Goal: Book appointment/travel/reservation

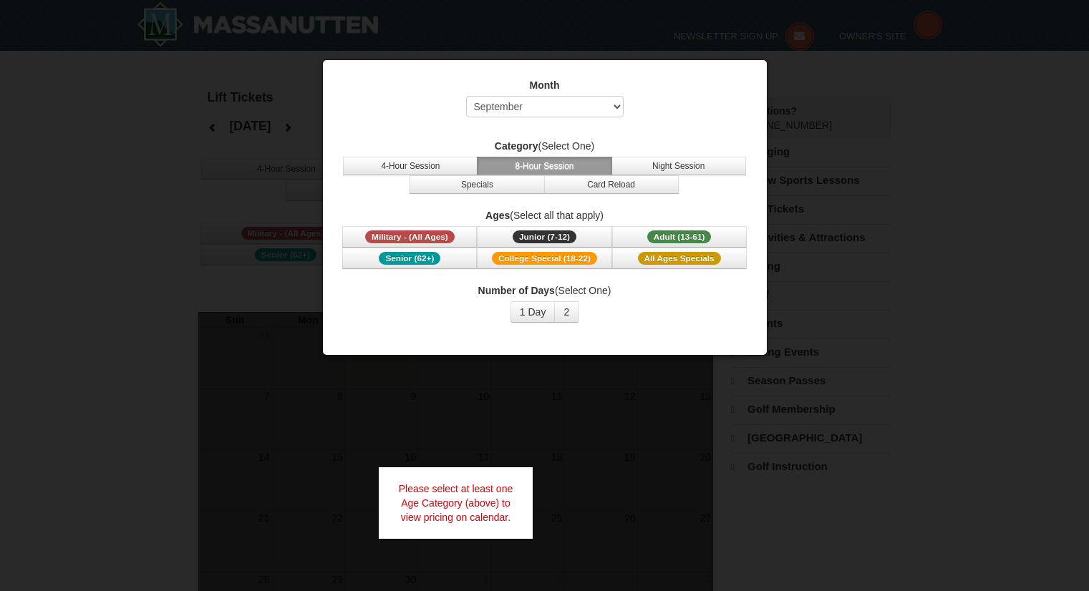
select select "9"
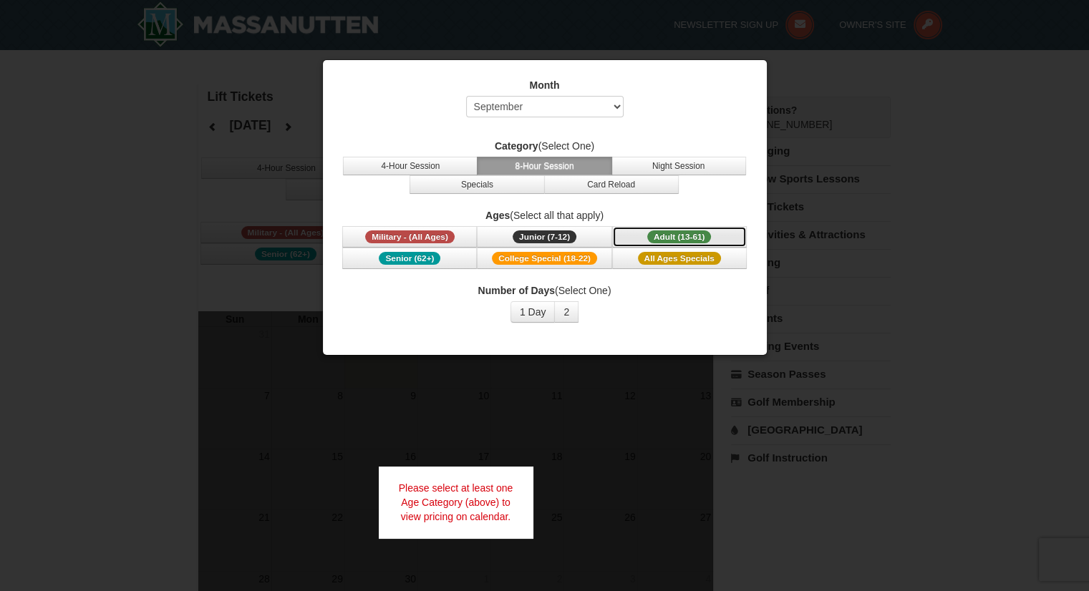
click at [634, 233] on button "Adult (13-61) (13 - 61)" at bounding box center [679, 236] width 135 height 21
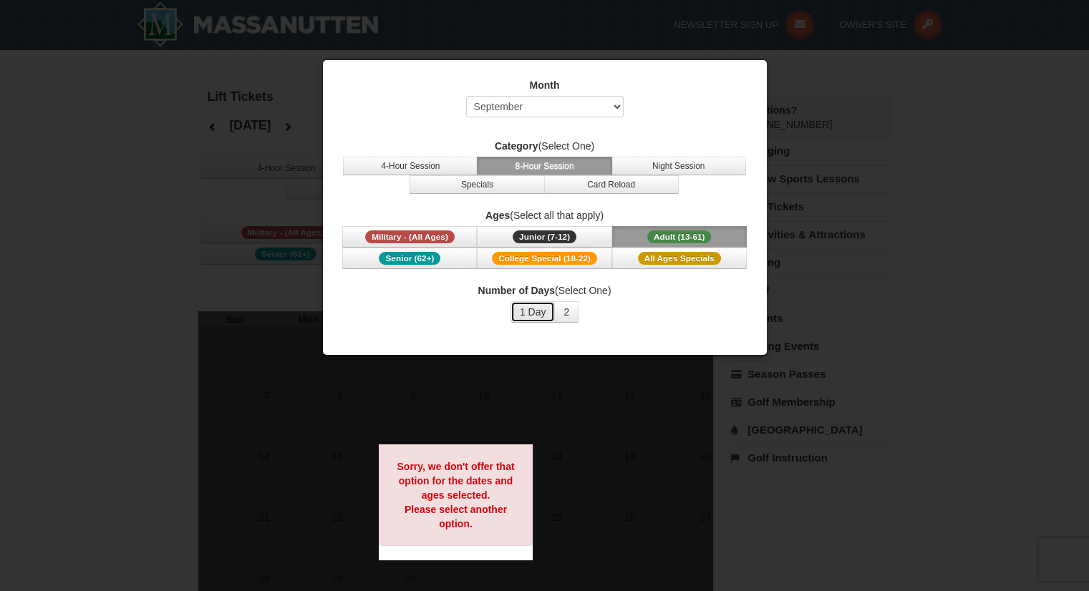
click at [532, 309] on button "1 Day" at bounding box center [532, 311] width 45 height 21
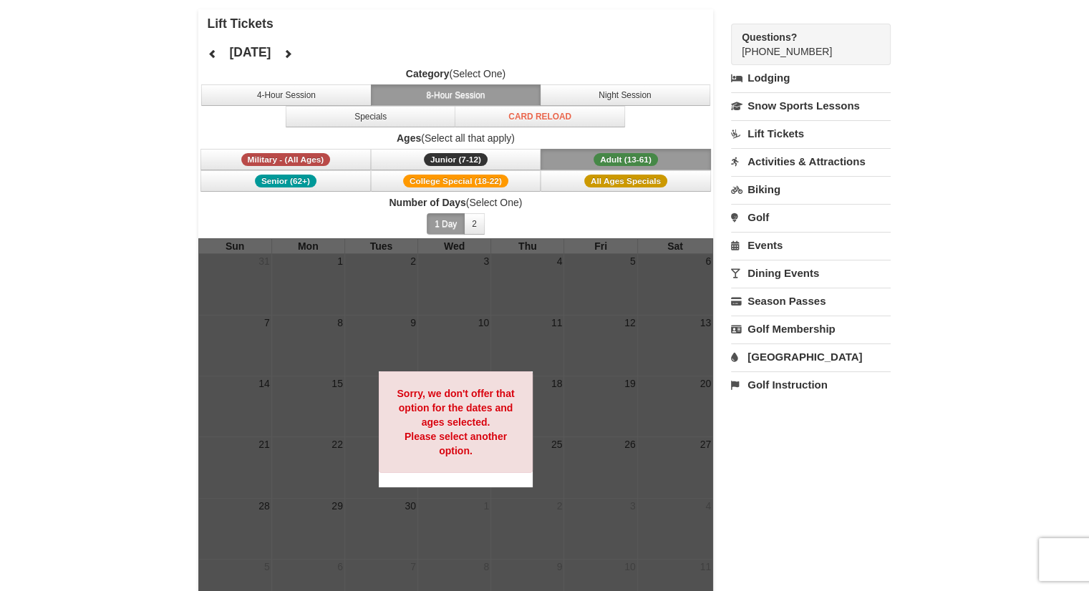
scroll to position [72, 0]
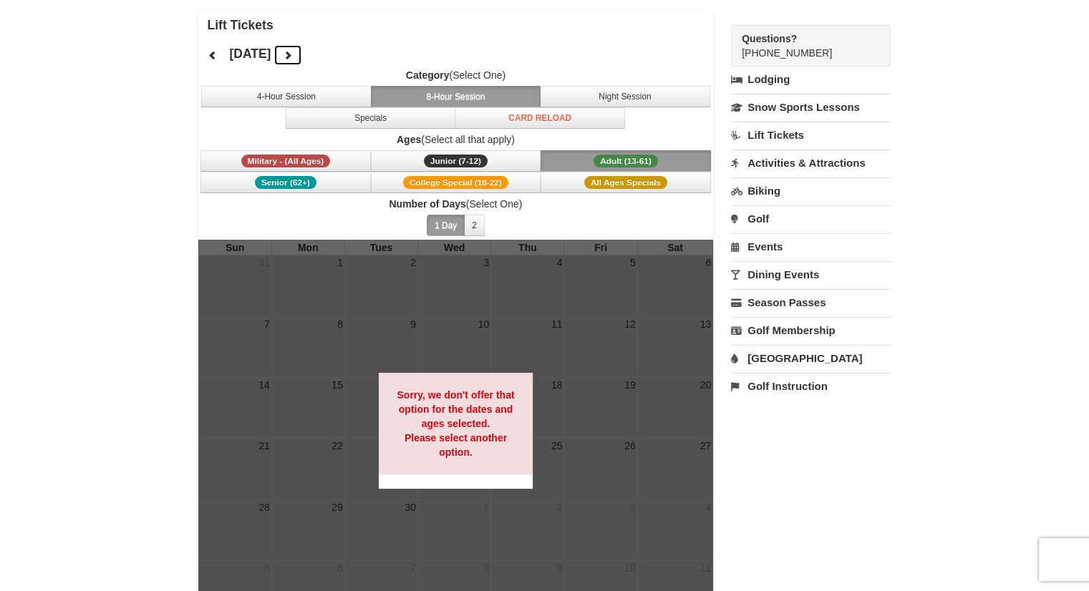
click at [293, 52] on icon at bounding box center [288, 55] width 10 height 10
click at [341, 52] on div "[DATE] Category (Select One) 4-Hour Session 8-Hour Session Night Session Specia…" at bounding box center [455, 139] width 515 height 200
click at [293, 55] on icon at bounding box center [288, 55] width 10 height 10
click at [293, 57] on icon at bounding box center [288, 55] width 10 height 10
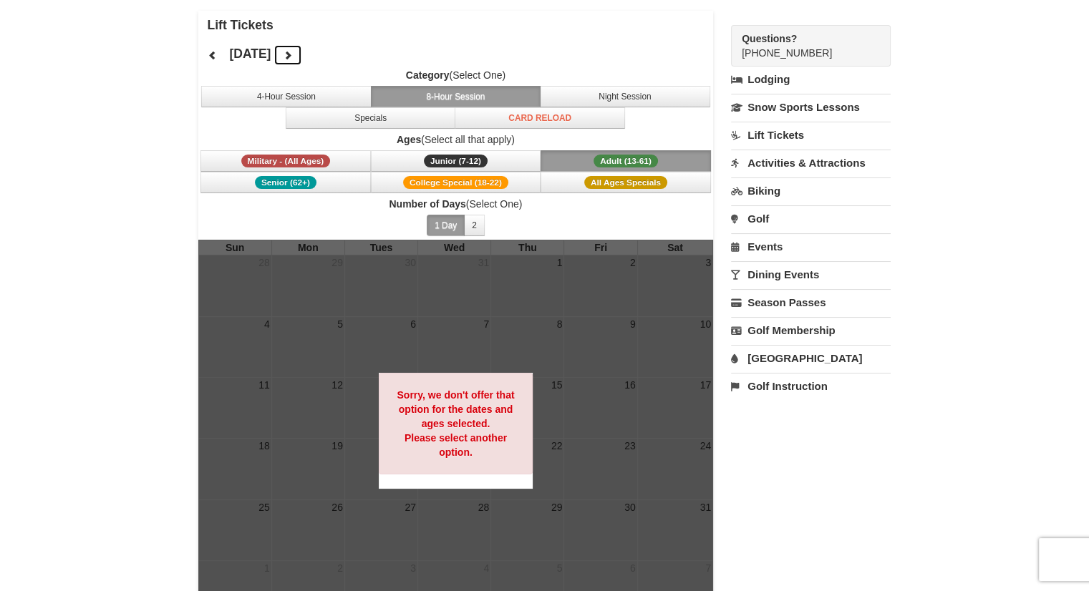
click at [293, 56] on icon at bounding box center [288, 55] width 10 height 10
click at [212, 59] on icon at bounding box center [213, 55] width 10 height 10
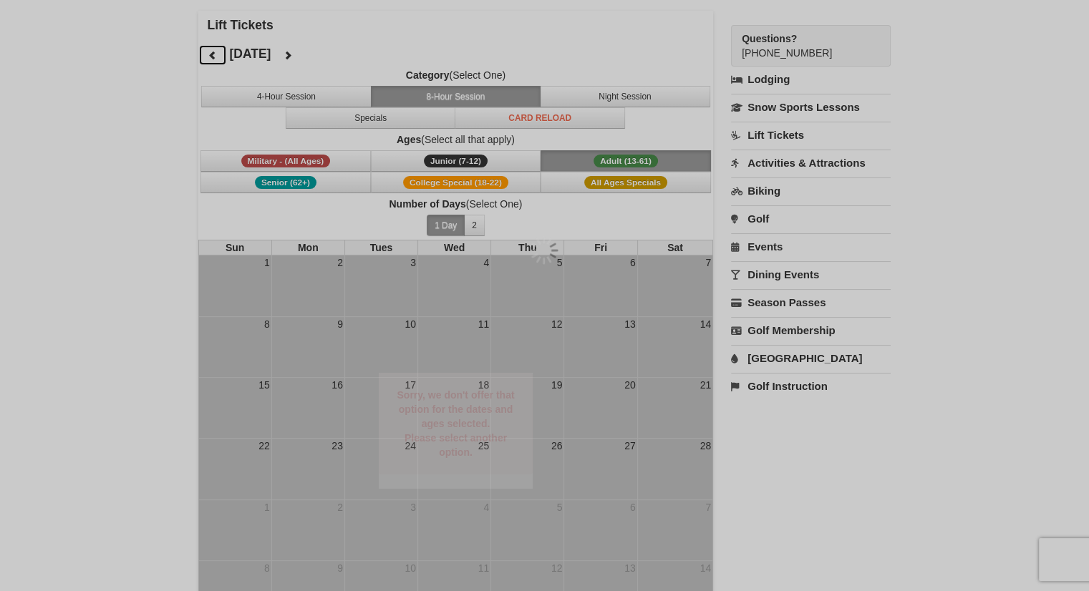
click at [212, 59] on div at bounding box center [544, 295] width 1089 height 591
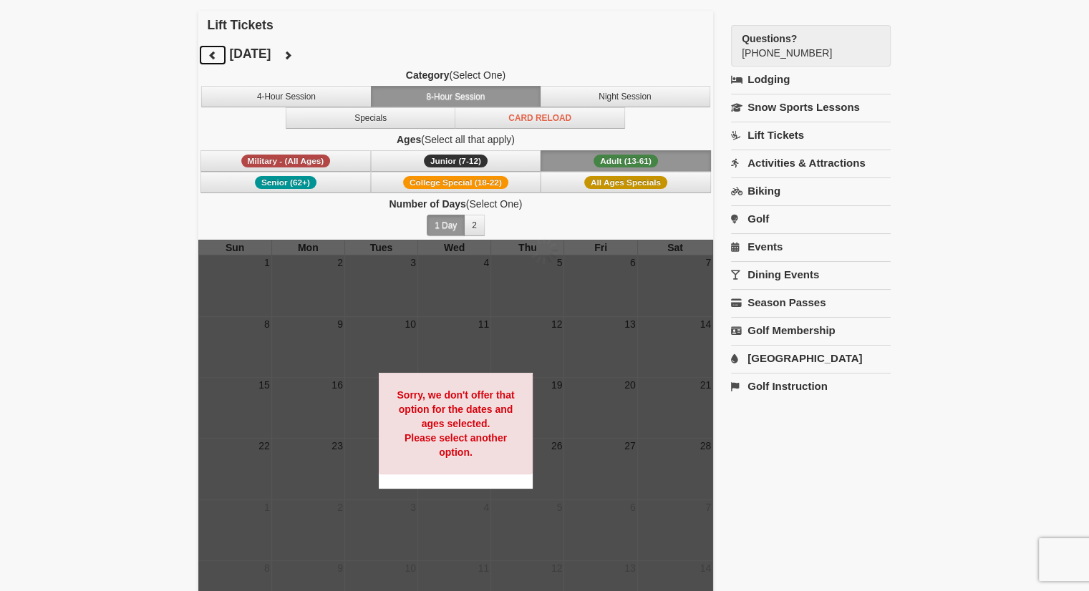
click at [212, 59] on icon at bounding box center [213, 55] width 10 height 10
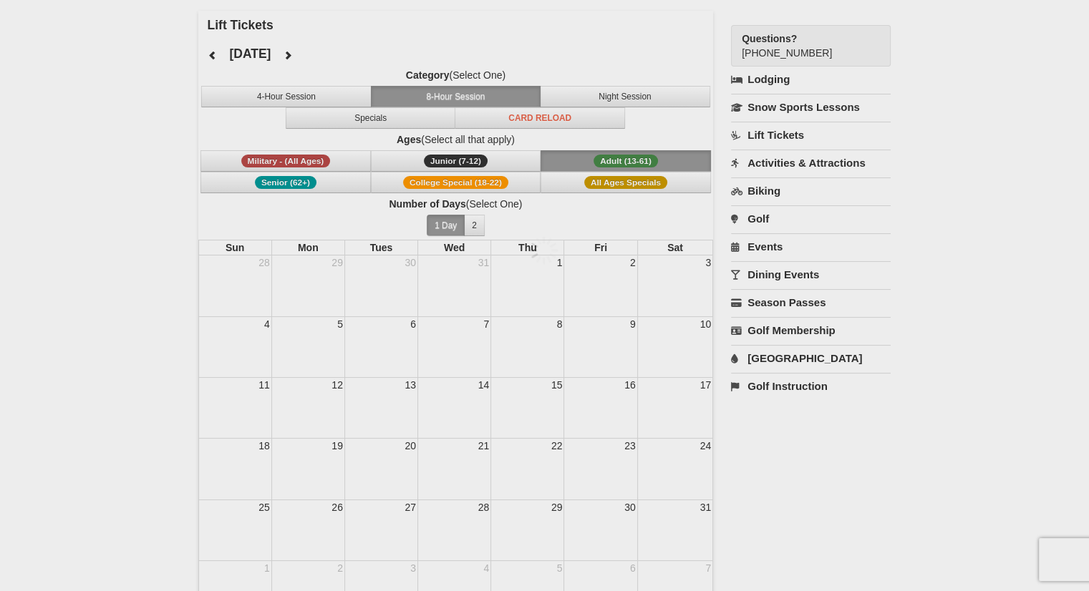
click at [212, 59] on div at bounding box center [544, 295] width 1089 height 591
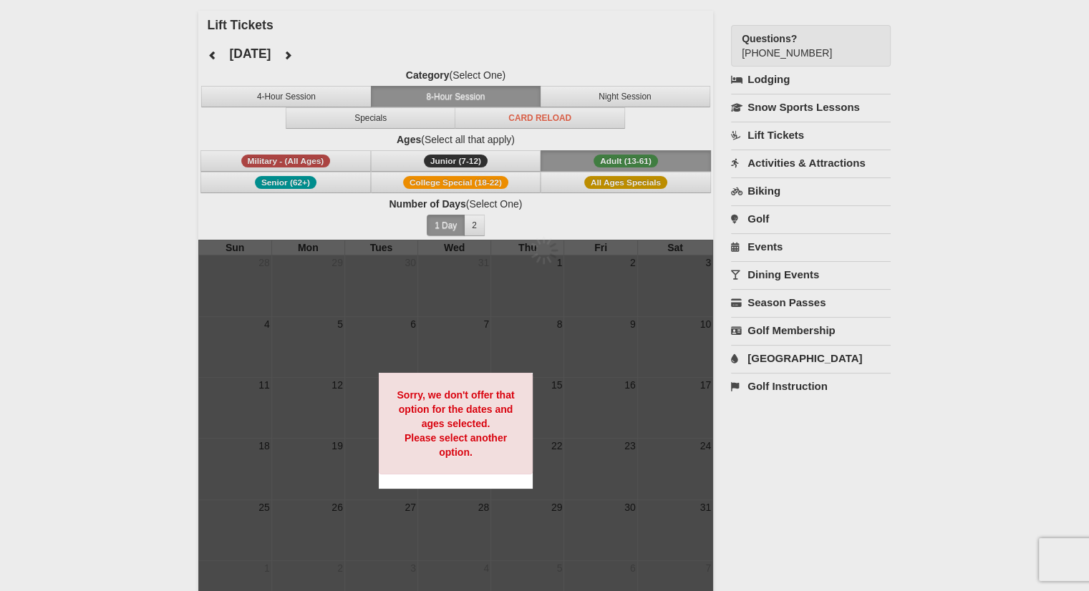
click at [212, 59] on div at bounding box center [544, 295] width 1089 height 591
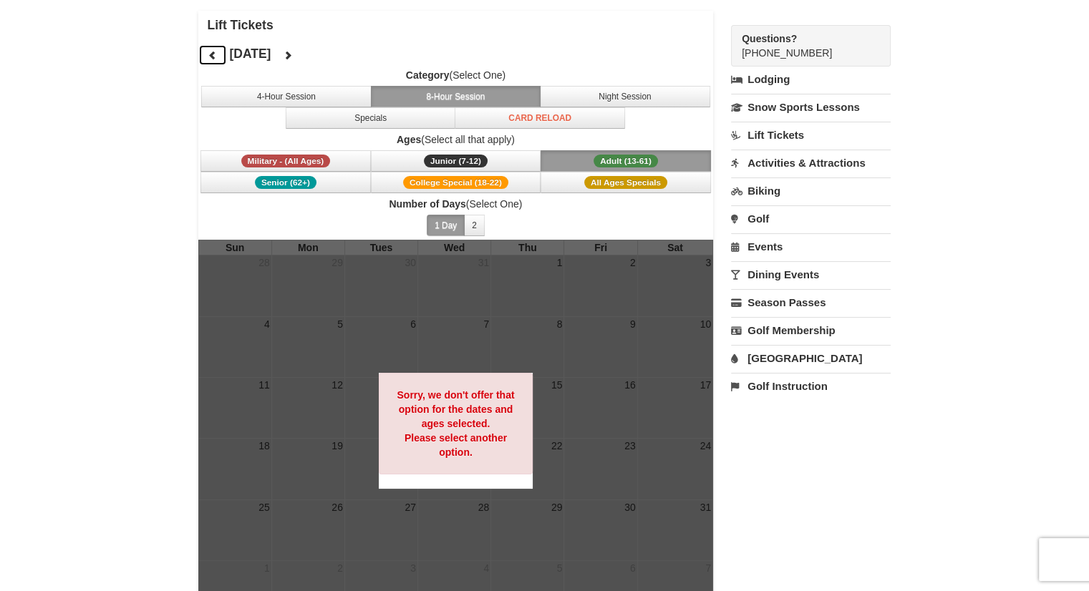
click at [212, 59] on icon at bounding box center [213, 55] width 10 height 10
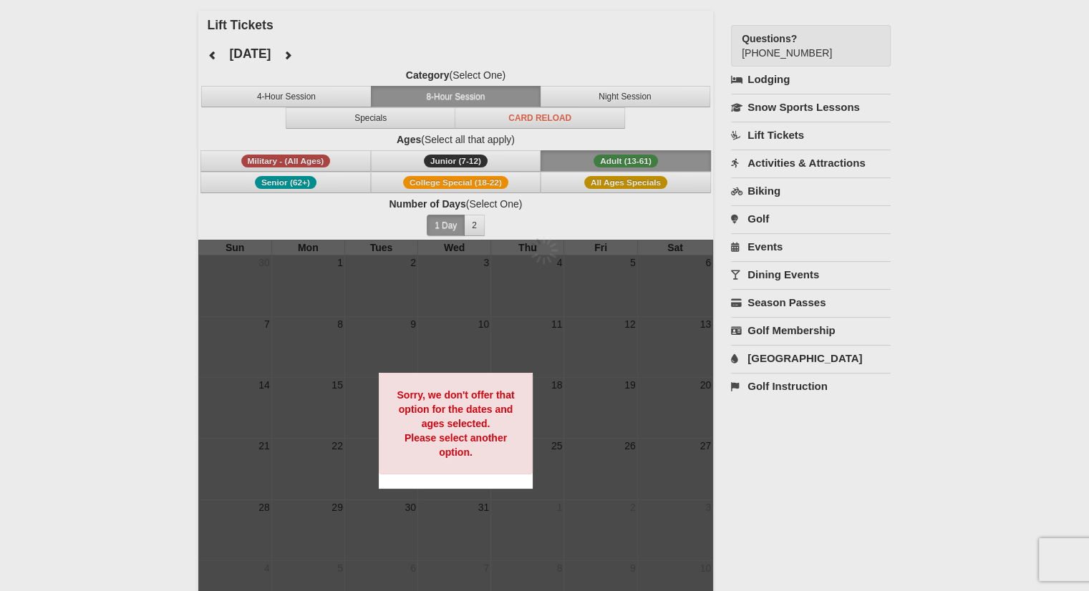
click at [212, 59] on div at bounding box center [544, 295] width 1089 height 591
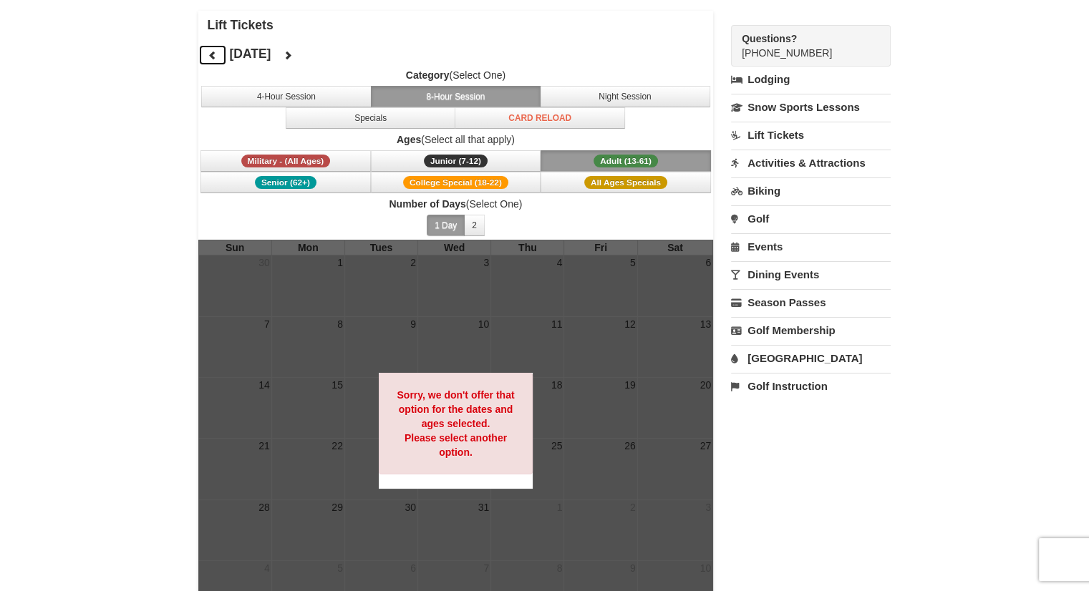
click at [212, 59] on icon at bounding box center [213, 55] width 10 height 10
click at [212, 59] on div at bounding box center [544, 295] width 1089 height 591
click at [212, 59] on icon at bounding box center [213, 55] width 10 height 10
click at [213, 57] on icon at bounding box center [213, 55] width 10 height 10
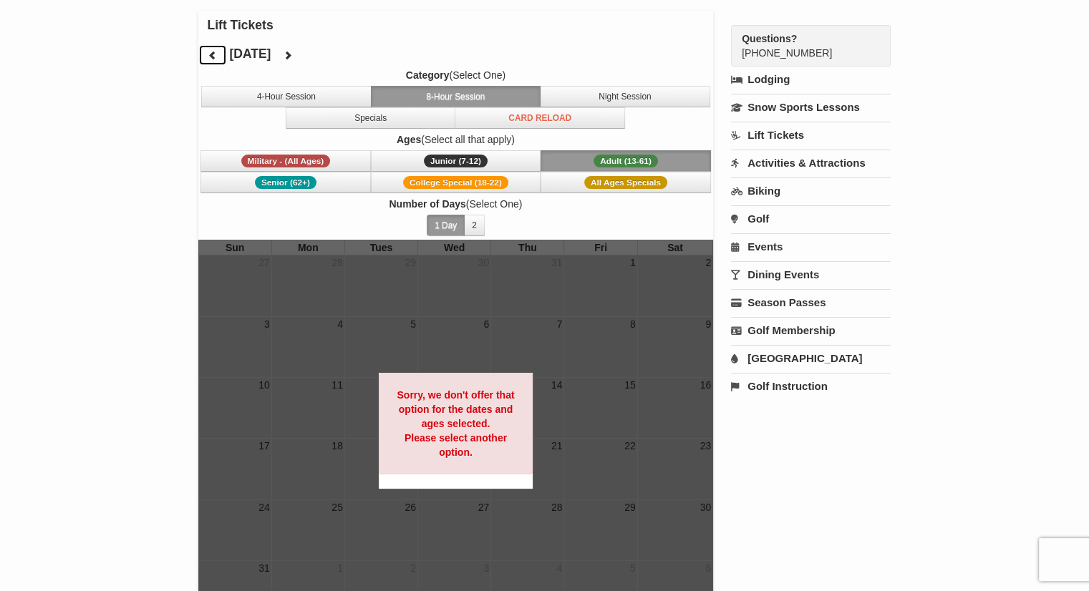
click at [211, 54] on icon at bounding box center [213, 55] width 10 height 10
click at [211, 54] on div at bounding box center [544, 295] width 1089 height 591
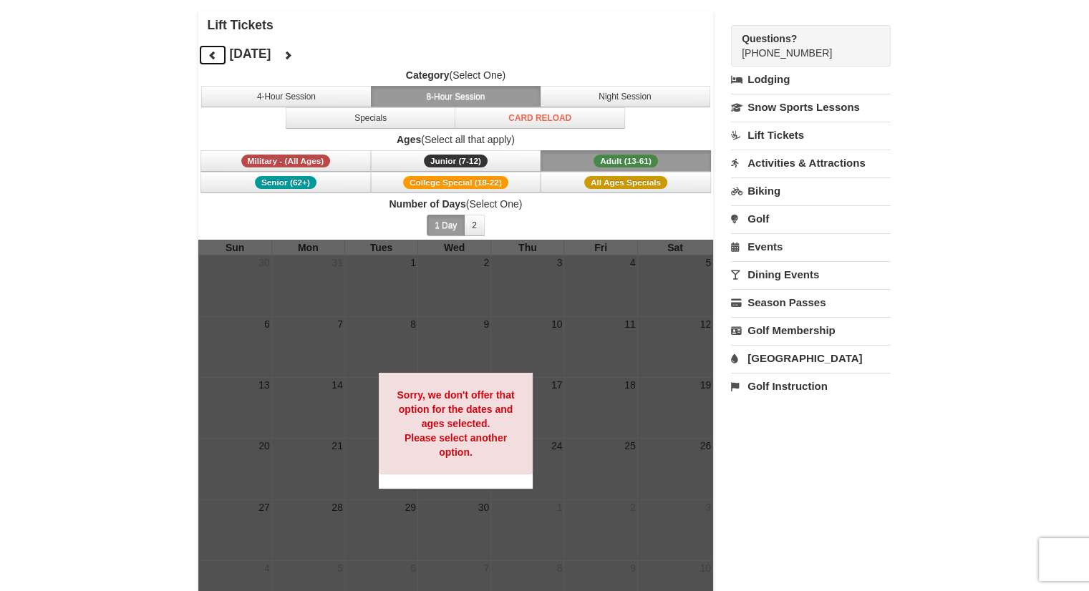
click at [211, 54] on icon at bounding box center [213, 55] width 10 height 10
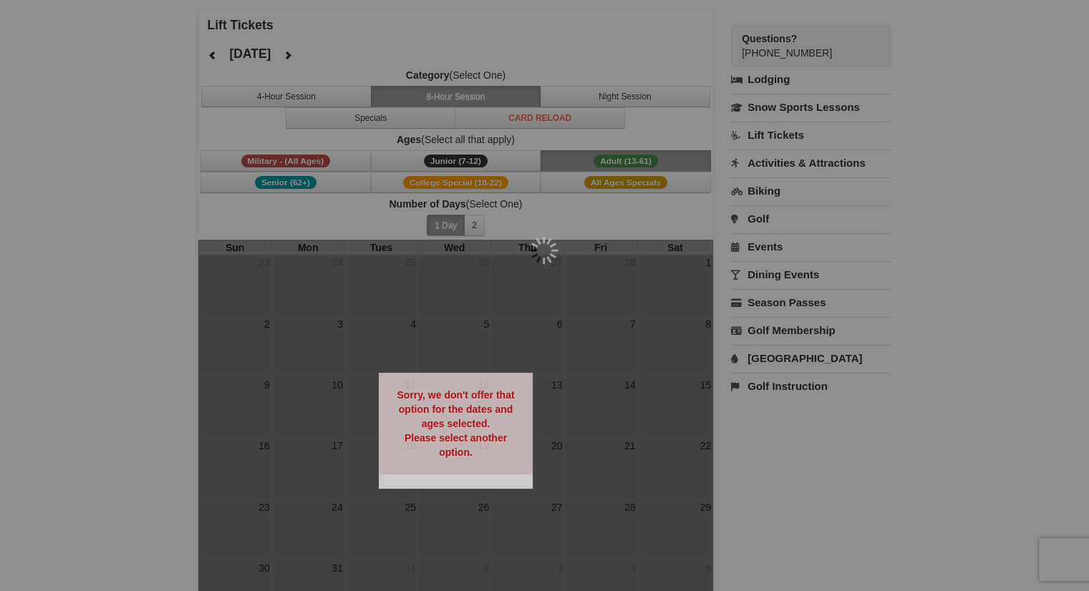
click at [211, 54] on div at bounding box center [544, 295] width 1089 height 591
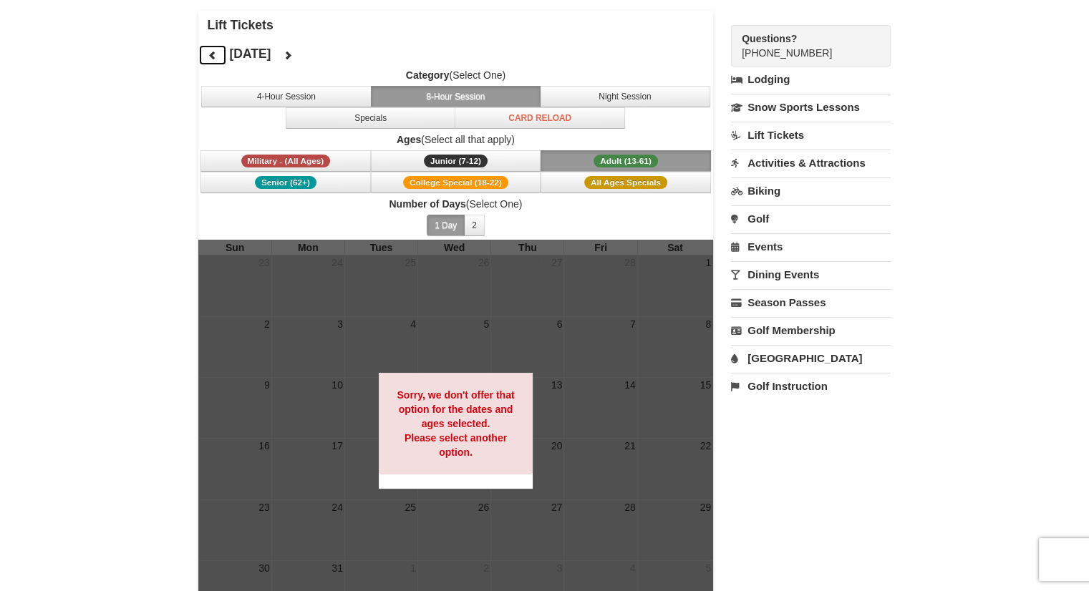
click at [211, 54] on icon at bounding box center [213, 55] width 10 height 10
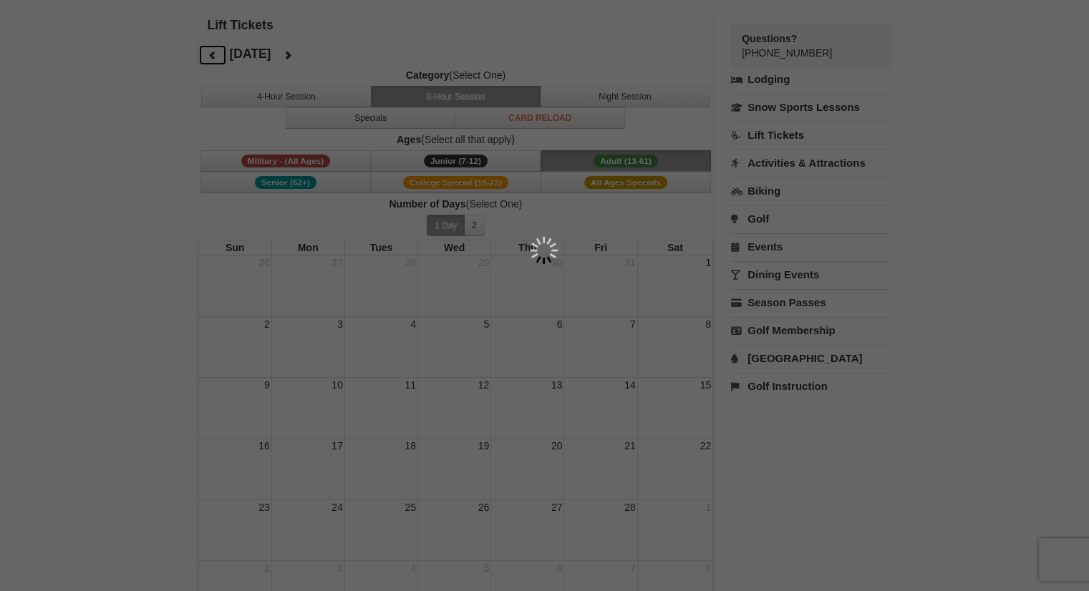
click at [211, 54] on div at bounding box center [544, 295] width 1089 height 591
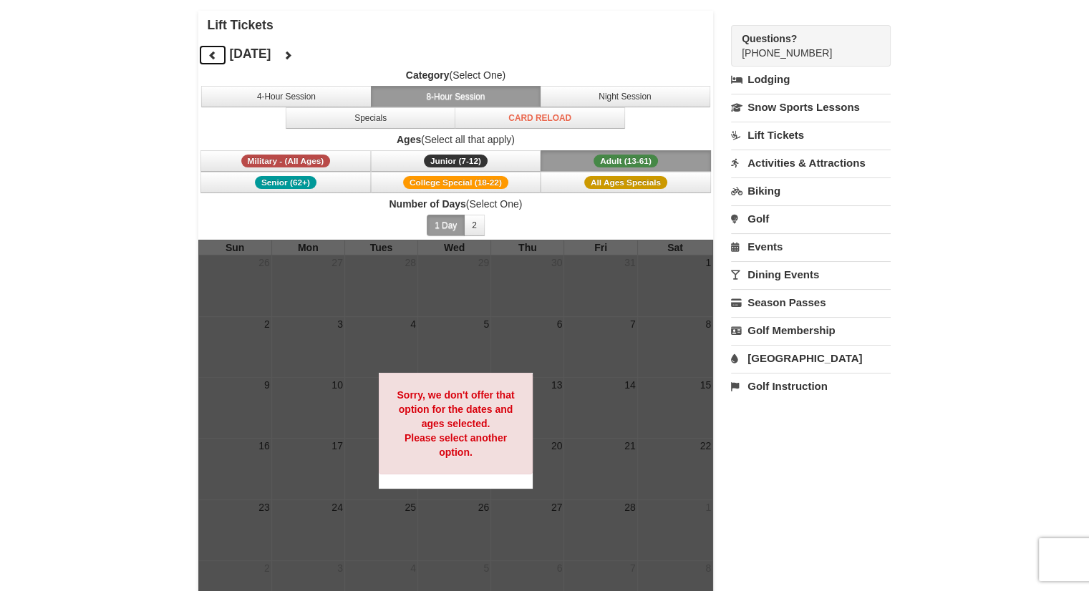
click at [211, 54] on icon at bounding box center [213, 55] width 10 height 10
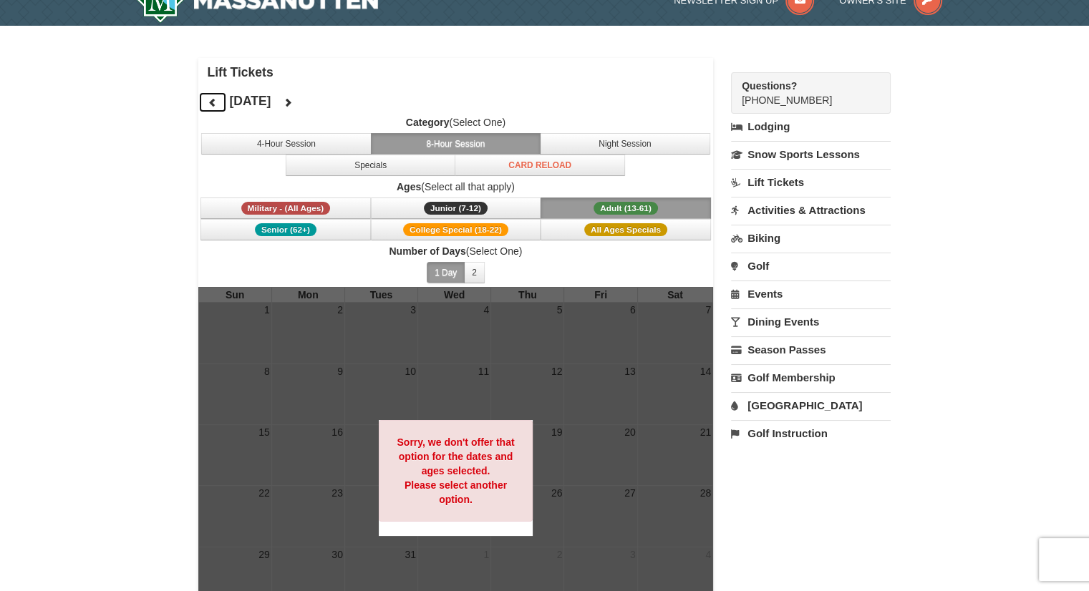
scroll to position [0, 0]
